Goal: Task Accomplishment & Management: Use online tool/utility

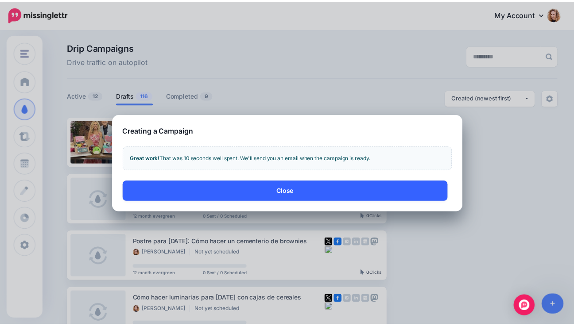
scroll to position [256, 0]
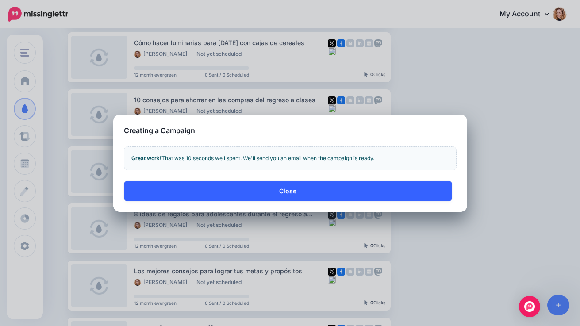
click at [319, 196] on button "Close" at bounding box center [288, 191] width 328 height 20
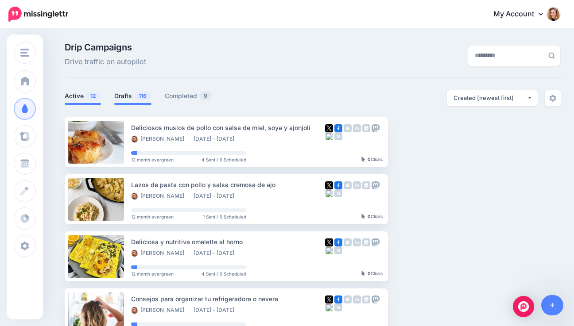
click at [131, 97] on link "Drafts 116" at bounding box center [132, 96] width 37 height 11
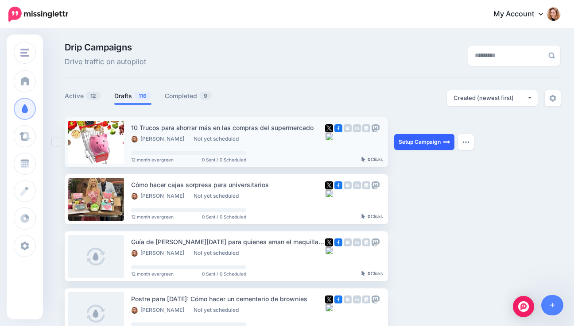
click at [417, 142] on link "Setup Campaign" at bounding box center [424, 142] width 60 height 16
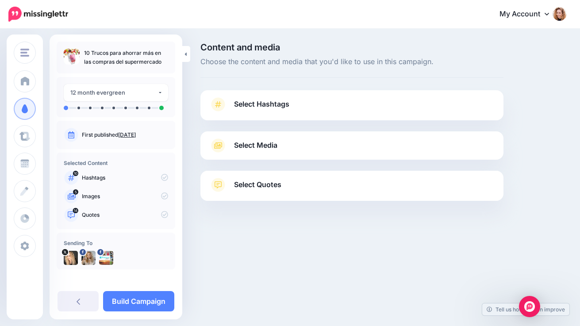
click at [361, 147] on link "Select Media" at bounding box center [351, 146] width 285 height 14
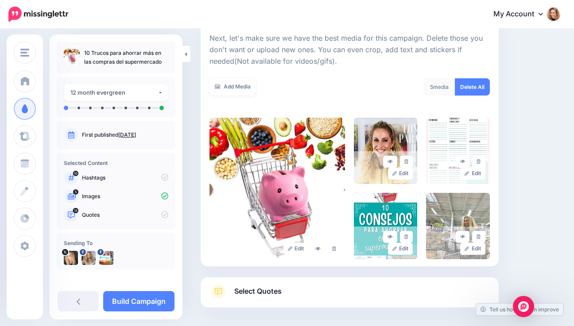
scroll to position [127, 0]
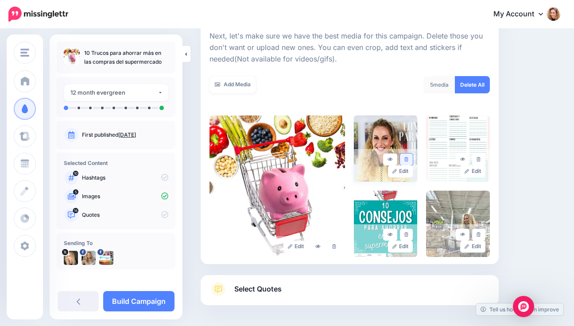
click at [408, 159] on icon at bounding box center [406, 159] width 4 height 5
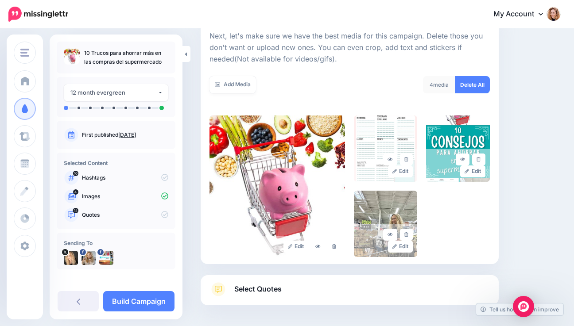
scroll to position [163, 0]
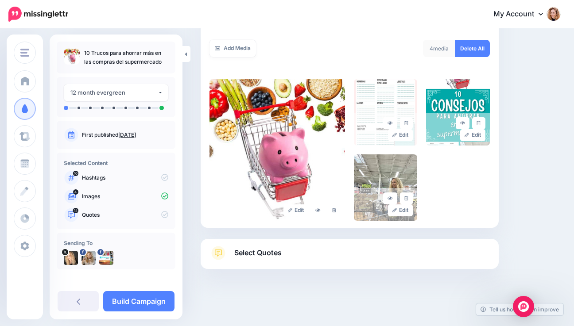
click at [286, 253] on link "Select Quotes" at bounding box center [349, 257] width 280 height 23
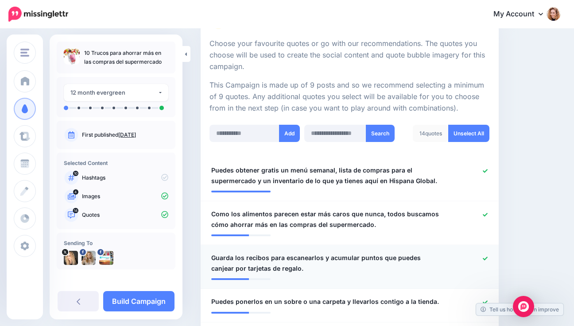
click at [487, 257] on icon at bounding box center [484, 258] width 5 height 5
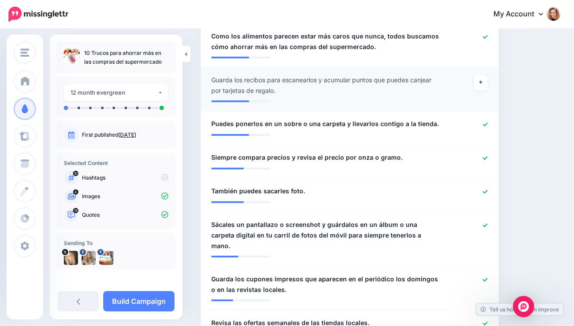
scroll to position [348, 0]
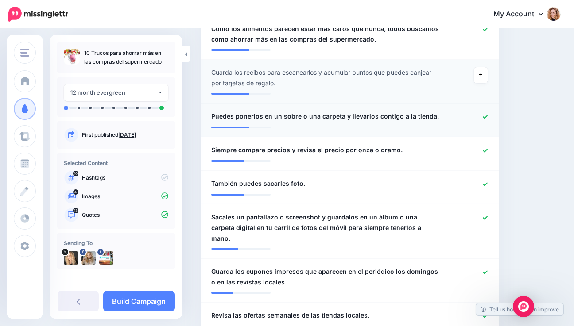
click at [487, 115] on icon at bounding box center [484, 117] width 5 height 5
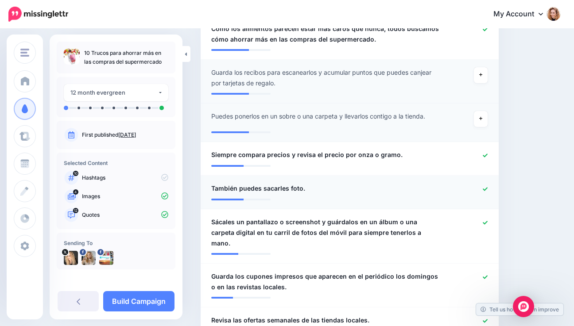
click at [487, 186] on link at bounding box center [484, 189] width 5 height 6
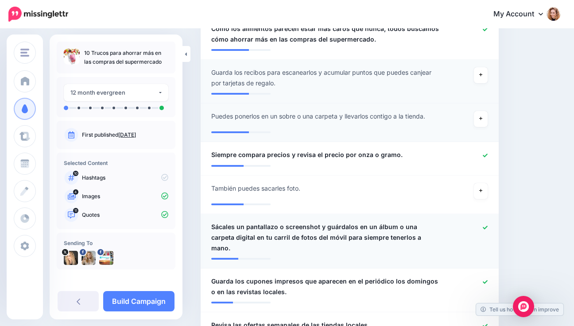
click at [487, 226] on icon at bounding box center [484, 227] width 5 height 5
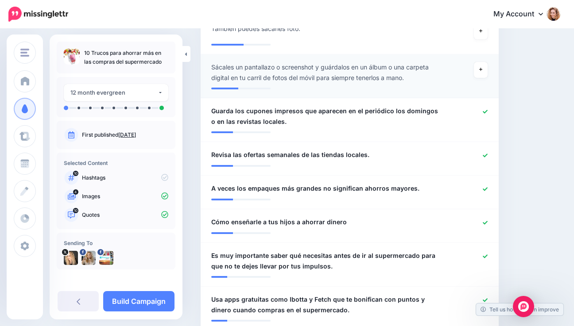
scroll to position [509, 0]
